Goal: Information Seeking & Learning: Learn about a topic

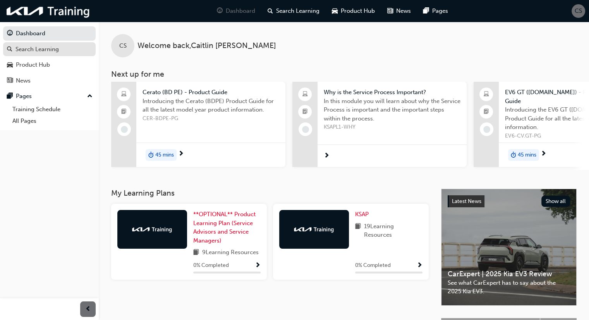
click at [46, 47] on div "Search Learning" at bounding box center [36, 49] width 43 height 9
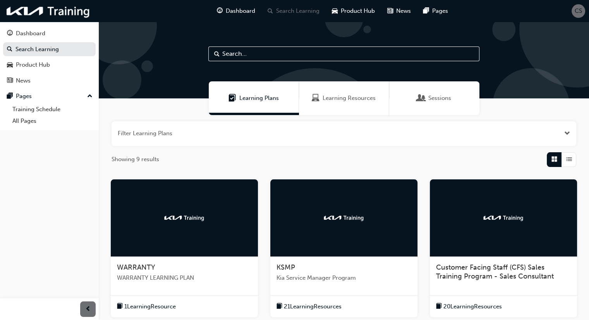
scroll to position [77, 0]
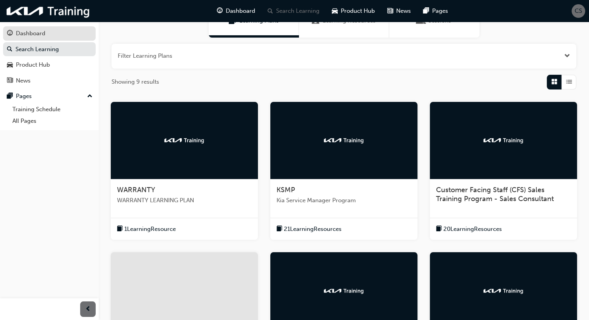
click at [40, 35] on div "Dashboard" at bounding box center [30, 33] width 29 height 9
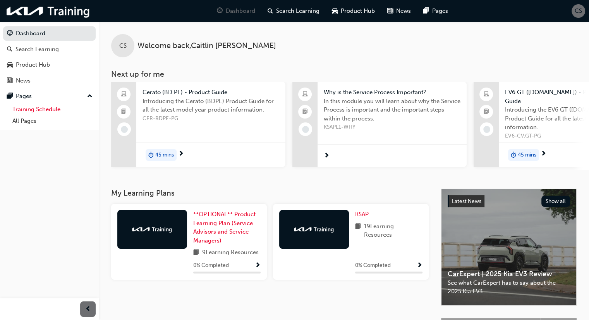
click at [52, 110] on link "Training Schedule" at bounding box center [52, 109] width 86 height 12
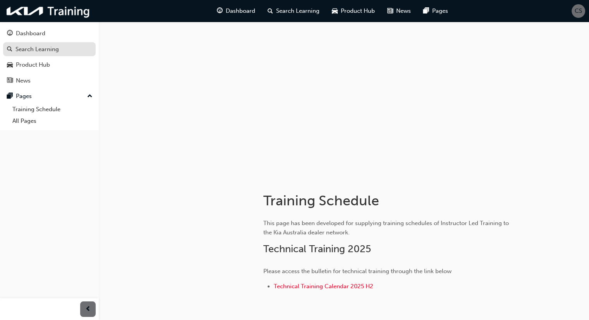
click at [34, 50] on div "Search Learning" at bounding box center [36, 49] width 43 height 9
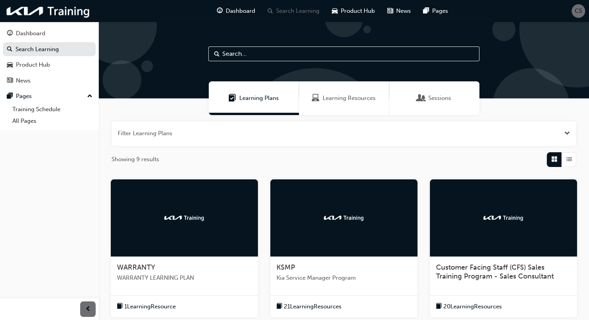
scroll to position [39, 0]
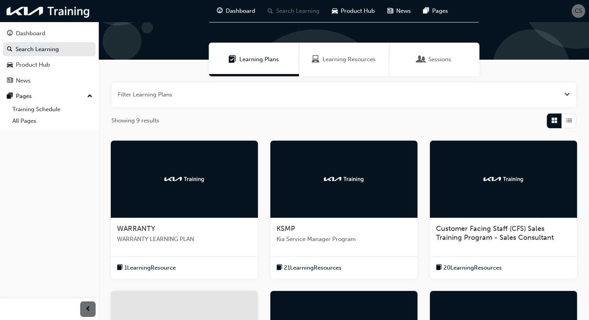
click at [190, 160] on div at bounding box center [184, 179] width 147 height 77
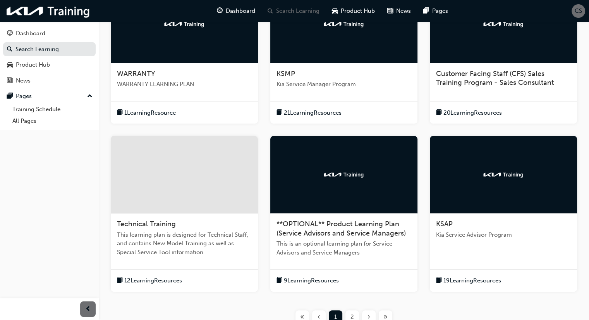
scroll to position [232, 0]
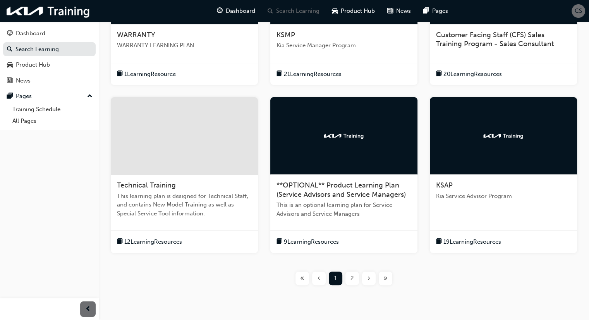
click at [353, 279] on span "2" at bounding box center [351, 278] width 3 height 9
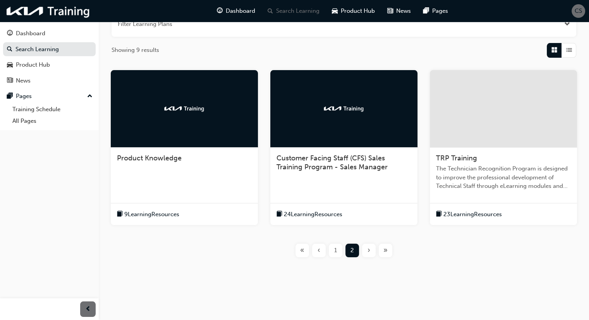
click at [333, 252] on div "1" at bounding box center [336, 250] width 14 height 14
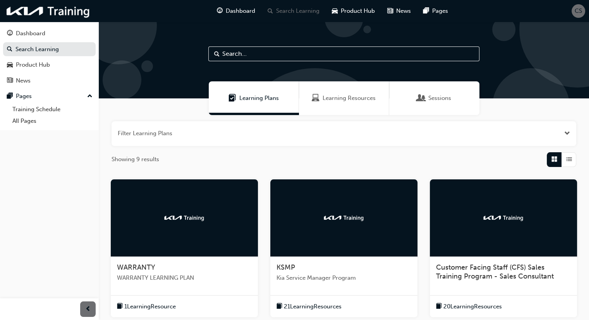
click at [348, 95] on span "Learning Resources" at bounding box center [348, 98] width 53 height 9
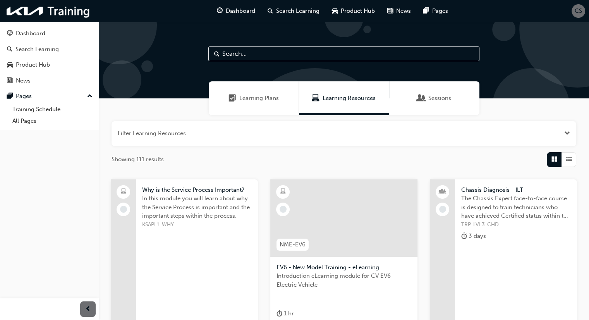
click at [431, 96] on span "Sessions" at bounding box center [439, 98] width 23 height 9
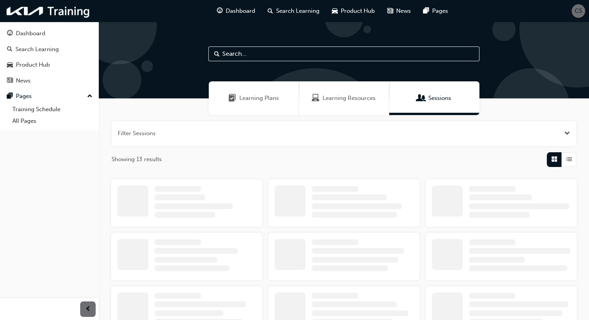
click at [341, 96] on span "Learning Resources" at bounding box center [348, 98] width 53 height 9
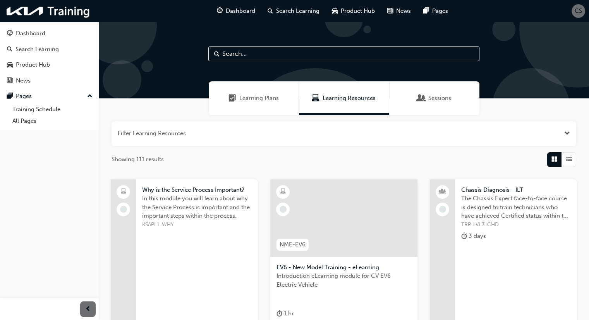
click at [246, 103] on div "Learning Plans" at bounding box center [254, 98] width 90 height 34
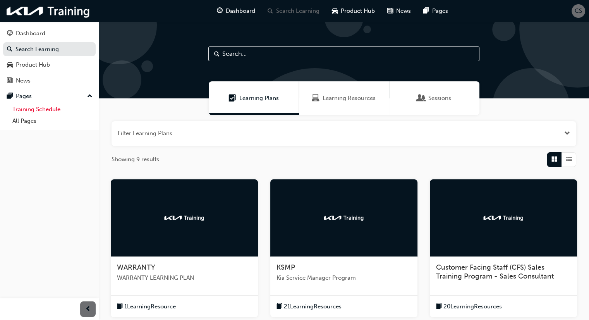
click at [34, 108] on link "Training Schedule" at bounding box center [52, 109] width 86 height 12
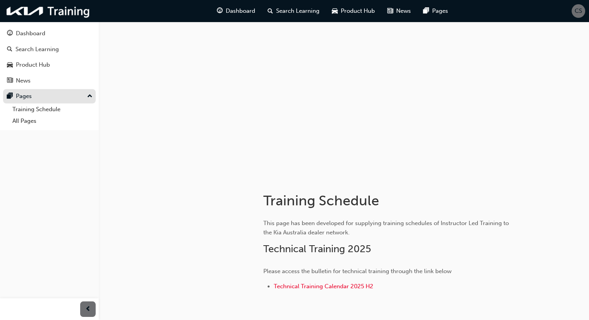
click at [31, 93] on div "Pages" at bounding box center [24, 96] width 16 height 9
click at [29, 77] on div "News" at bounding box center [23, 80] width 15 height 9
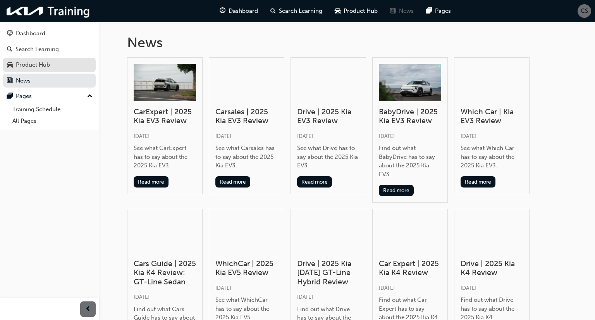
click at [36, 62] on div "Product Hub" at bounding box center [33, 64] width 34 height 9
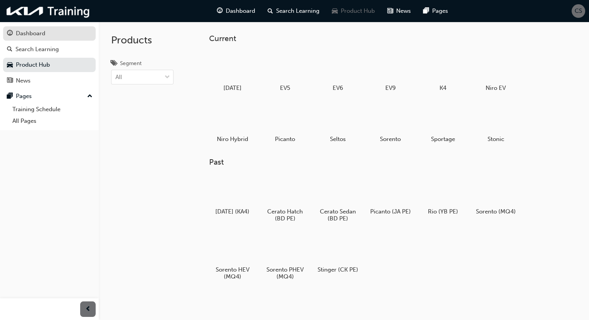
click at [40, 34] on div "Dashboard" at bounding box center [30, 33] width 29 height 9
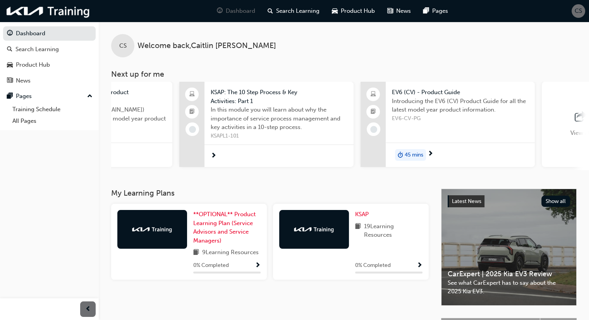
scroll to position [0, 608]
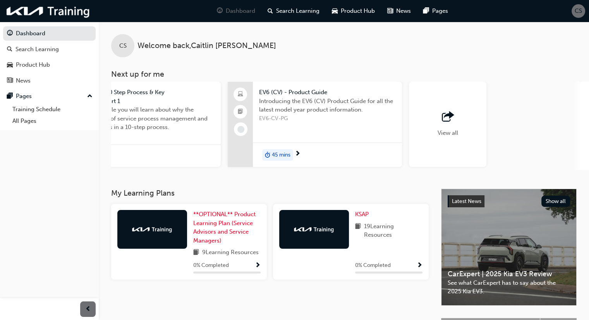
drag, startPoint x: 495, startPoint y: 167, endPoint x: 190, endPoint y: 173, distance: 304.7
click at [190, 173] on div "CS Welcome back , [PERSON_NAME] Next up for me Cerato (BD PE) - Product Guide I…" at bounding box center [344, 105] width 490 height 167
drag, startPoint x: 414, startPoint y: 168, endPoint x: 175, endPoint y: 170, distance: 238.9
click at [175, 170] on div "Cerato (BD PE) - Product Guide Introducing the Cerato (BDPE) Product Guide for …" at bounding box center [350, 126] width 478 height 88
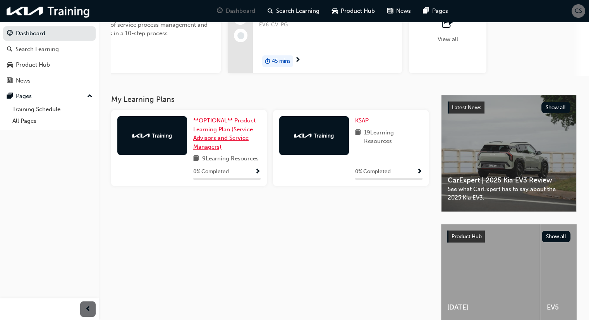
scroll to position [0, 0]
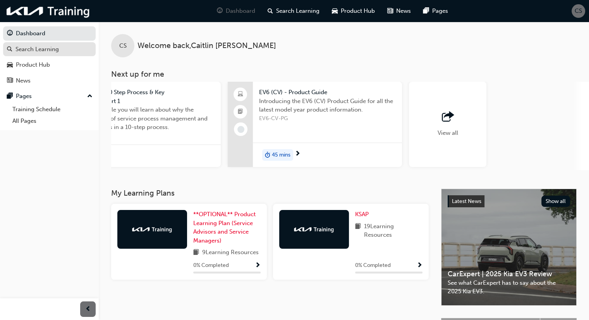
click at [36, 48] on div "Search Learning" at bounding box center [36, 49] width 43 height 9
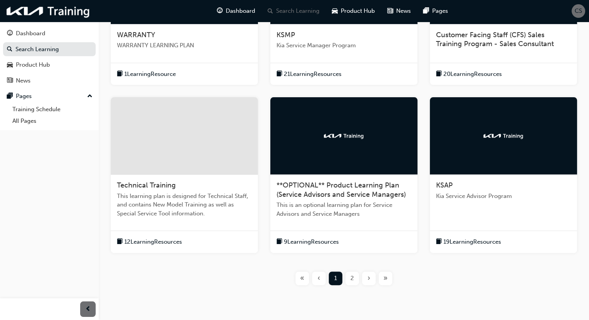
scroll to position [39, 0]
